Goal: Contribute content: Contribute content

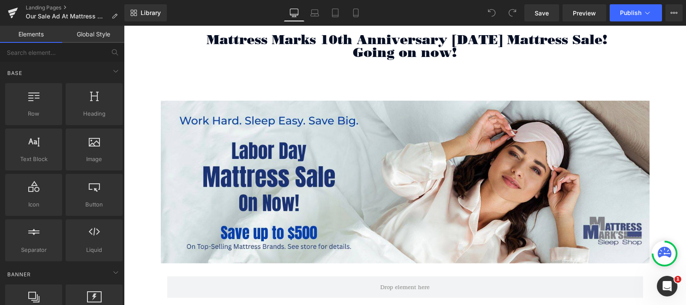
scroll to position [137, 0]
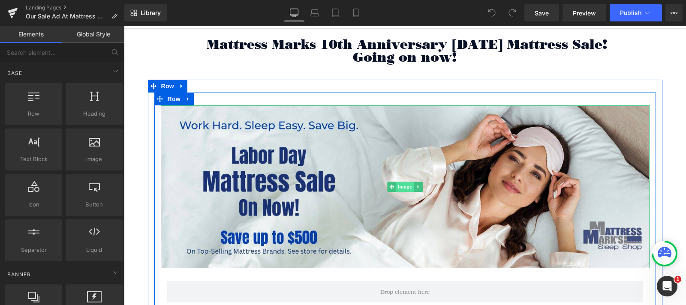
click at [401, 184] on span "Image" at bounding box center [405, 187] width 18 height 10
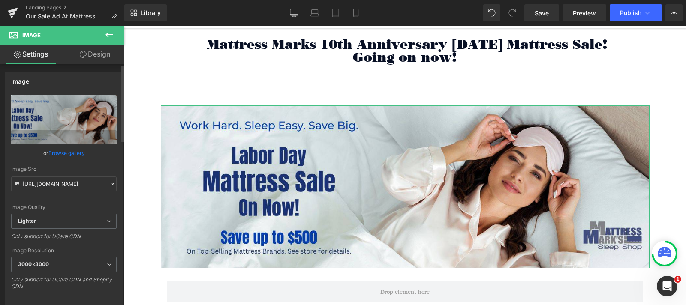
click at [60, 150] on link "Browse gallery" at bounding box center [66, 153] width 36 height 15
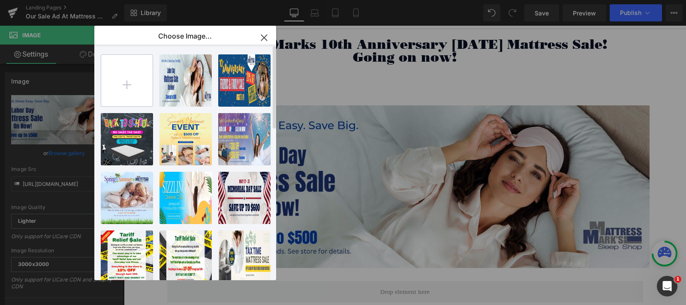
click at [127, 84] on input "file" at bounding box center [126, 80] width 51 height 51
type input "C:\fakepath\Mattress Marks Fall into Savings 1500x500.jpg"
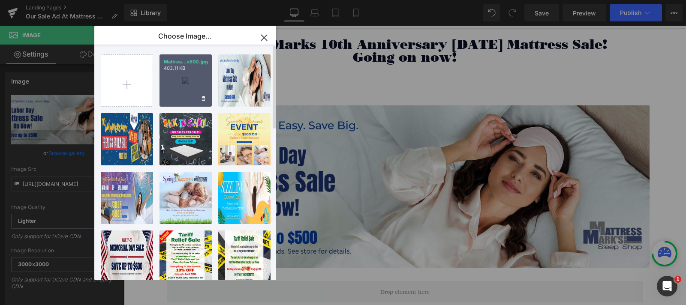
click at [172, 88] on div "Mattres...x500.jpg 403.11 KB" at bounding box center [186, 80] width 52 height 52
type input "[URL][DOMAIN_NAME]"
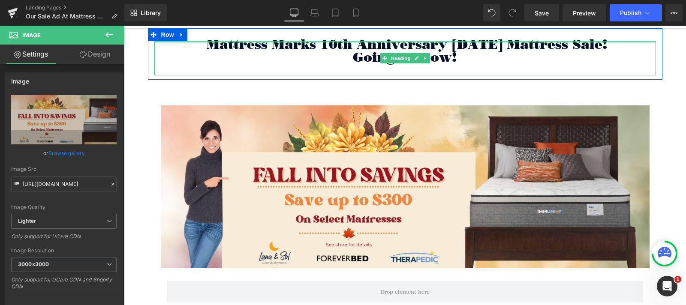
click at [507, 41] on div at bounding box center [405, 42] width 502 height 2
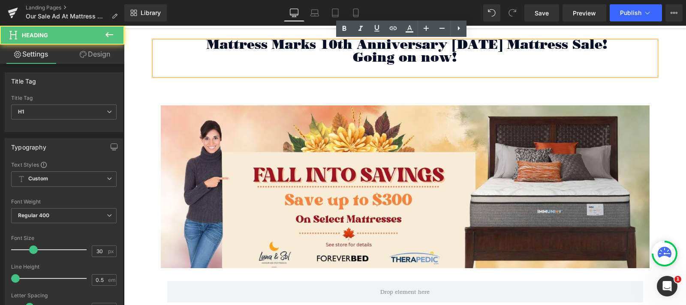
click at [508, 47] on span "Mattress Marks 10th Anniversary [DATE] Mattress Sale!" at bounding box center [407, 44] width 401 height 16
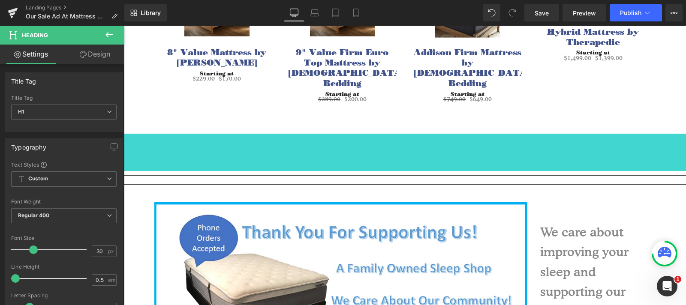
scroll to position [0, 0]
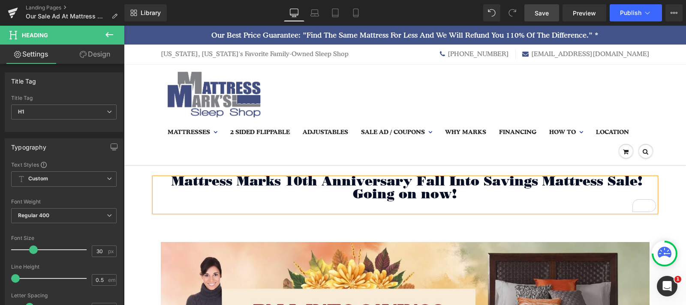
click at [539, 11] on span "Save" at bounding box center [542, 13] width 14 height 9
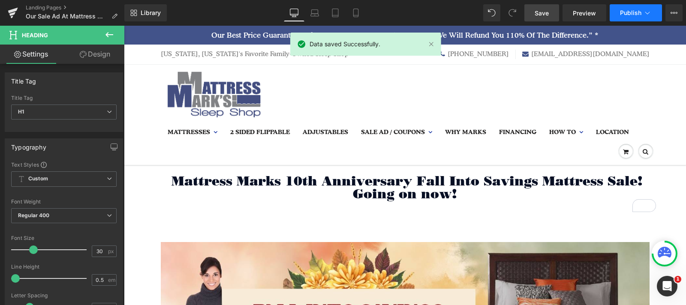
click at [655, 14] on button "Publish" at bounding box center [636, 12] width 52 height 17
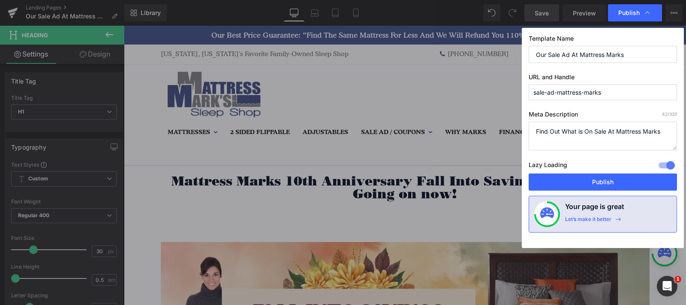
drag, startPoint x: 625, startPoint y: 183, endPoint x: 578, endPoint y: 137, distance: 66.1
click at [578, 137] on div "Template Name Our Sale Ad At Mattress Marks URL and Handle sale-ad-mattress-mar…" at bounding box center [603, 138] width 162 height 220
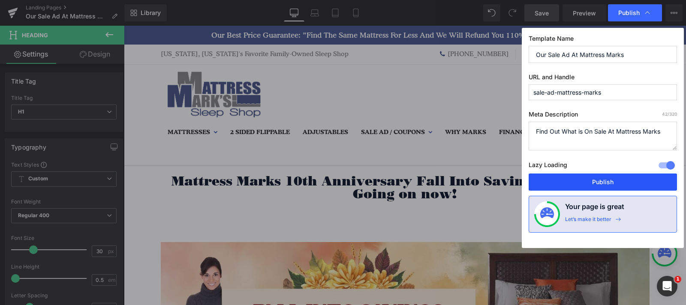
click at [602, 180] on button "Publish" at bounding box center [603, 182] width 148 height 17
